Goal: Information Seeking & Learning: Learn about a topic

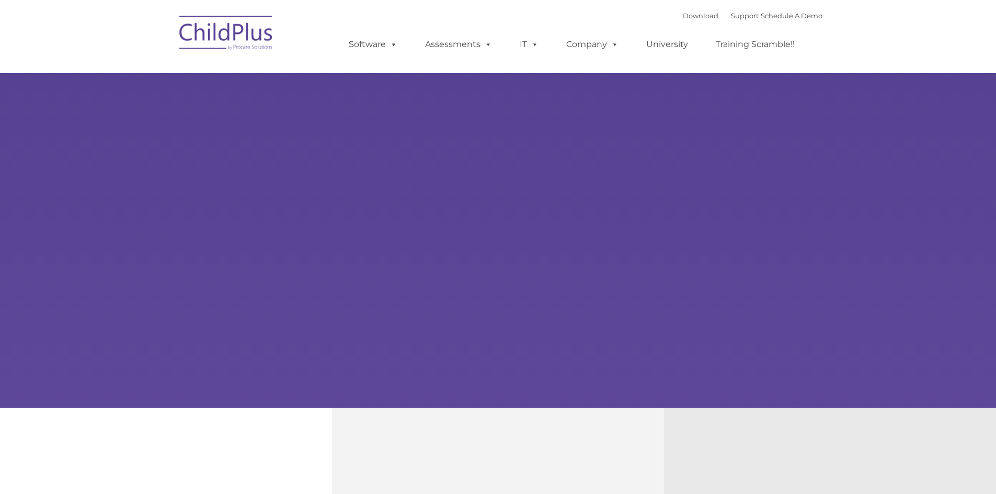
type input ""
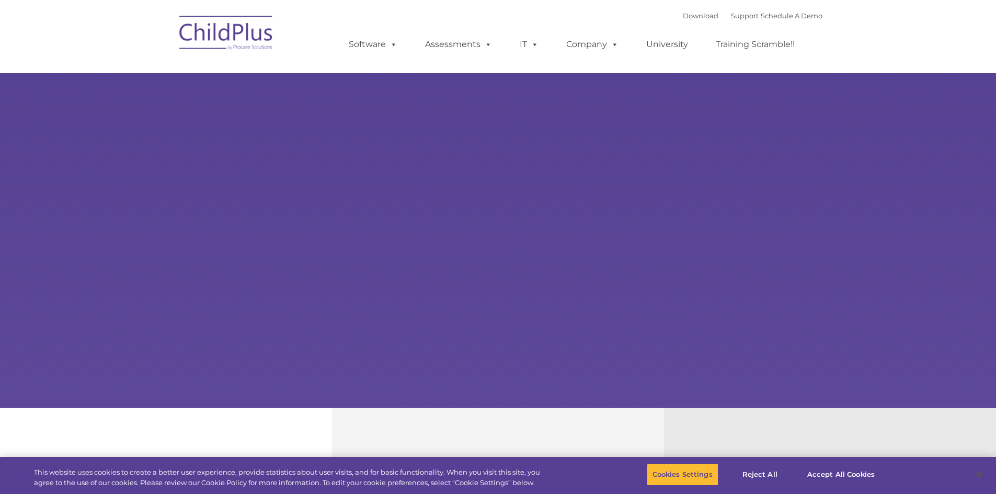
select select "MEDIUM"
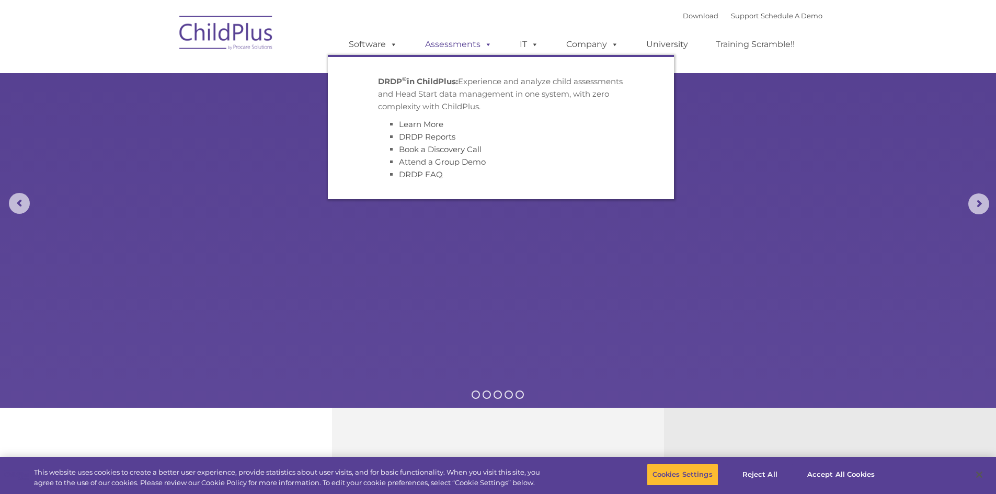
click at [455, 42] on link "Assessments" at bounding box center [459, 44] width 88 height 21
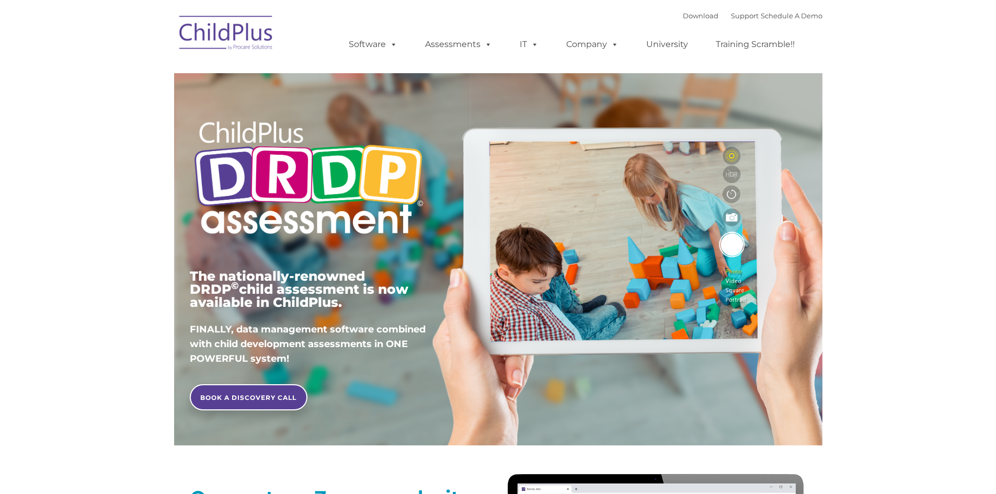
type input ""
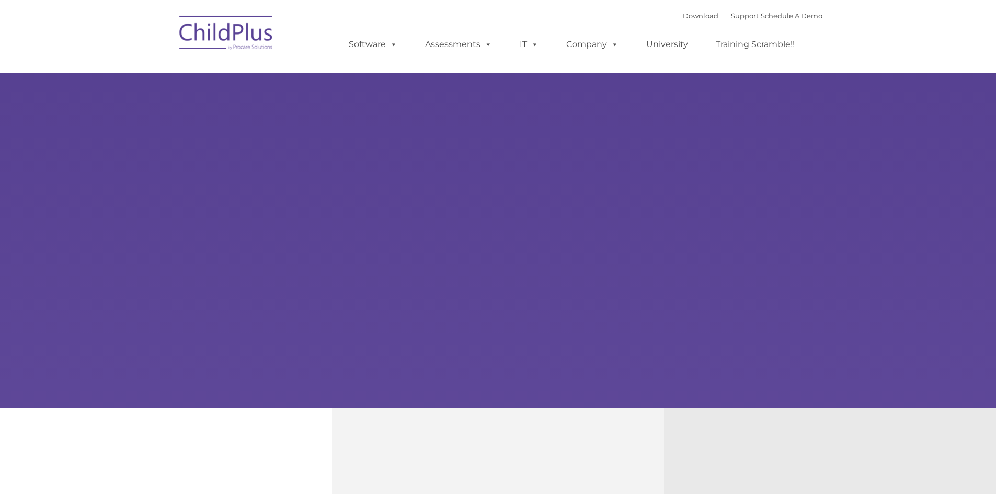
type input ""
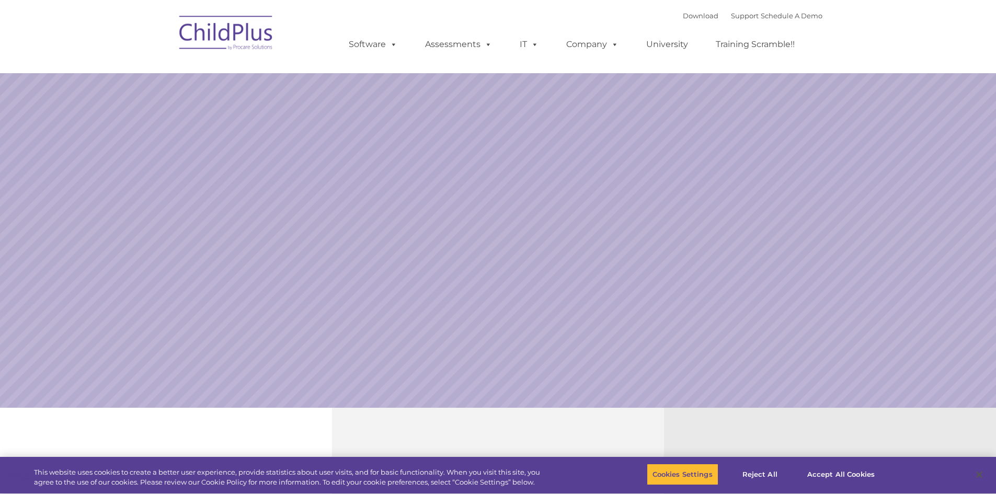
select select "MEDIUM"
